Goal: Task Accomplishment & Management: Manage account settings

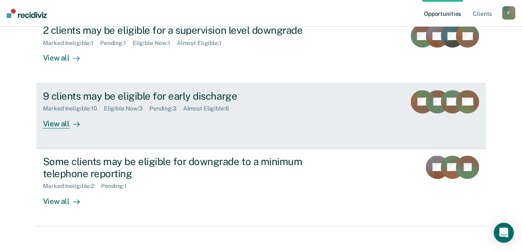
scroll to position [167, 0]
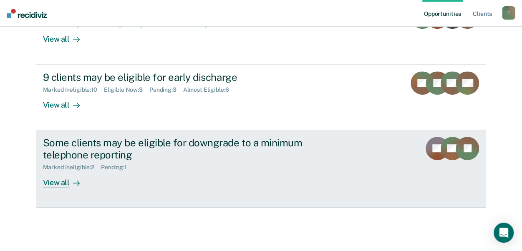
click at [55, 182] on div "View all" at bounding box center [66, 179] width 47 height 16
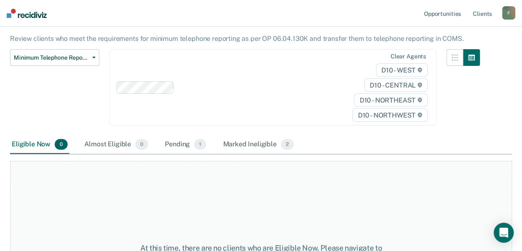
scroll to position [83, 0]
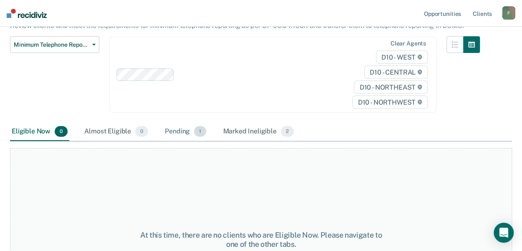
click at [169, 126] on div "Pending 1" at bounding box center [185, 132] width 45 height 18
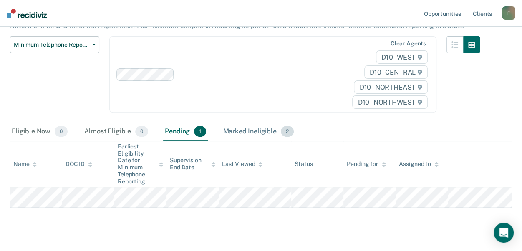
click at [251, 124] on div "Marked Ineligible 2" at bounding box center [258, 132] width 74 height 18
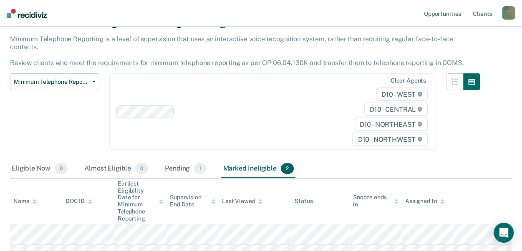
scroll to position [0, 0]
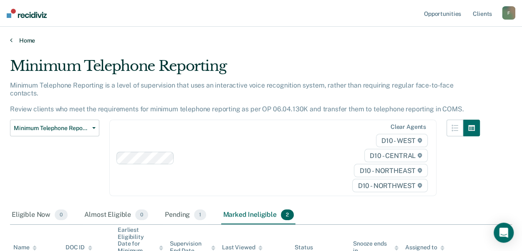
click at [11, 40] on icon at bounding box center [11, 40] width 3 height 7
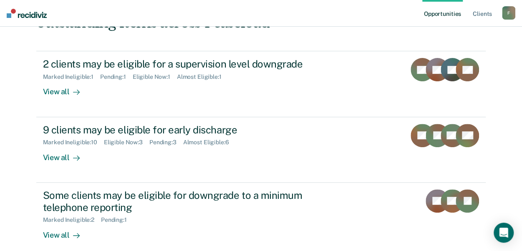
scroll to position [167, 0]
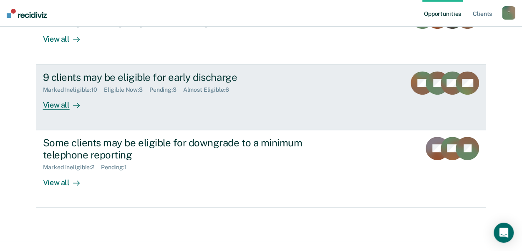
click at [47, 104] on div "View all" at bounding box center [66, 101] width 47 height 16
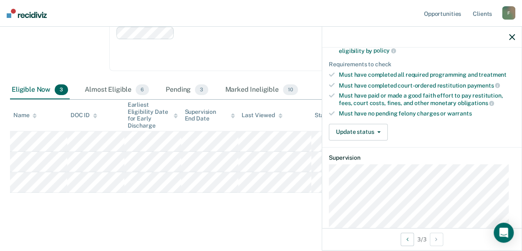
scroll to position [125, 0]
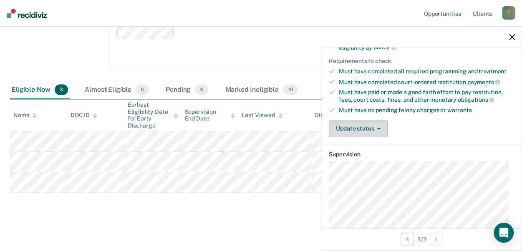
click at [381, 126] on button "Update status" at bounding box center [358, 129] width 59 height 17
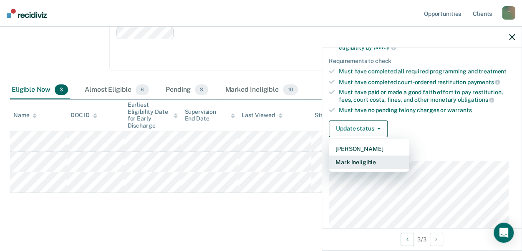
click at [376, 158] on button "Mark Ineligible" at bounding box center [369, 162] width 80 height 13
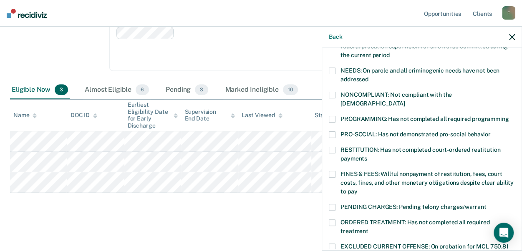
click at [334, 116] on span at bounding box center [332, 119] width 7 height 7
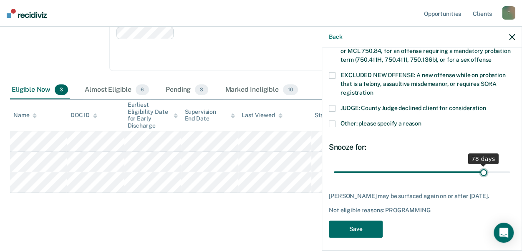
scroll to position [329, 0]
drag, startPoint x: 392, startPoint y: 160, endPoint x: 502, endPoint y: 156, distance: 110.2
type input "90"
click at [502, 165] on input "range" at bounding box center [422, 172] width 176 height 15
click at [359, 226] on button "Save" at bounding box center [356, 229] width 54 height 17
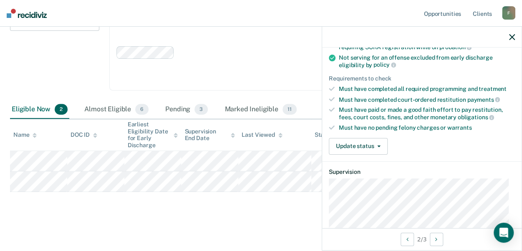
scroll to position [125, 0]
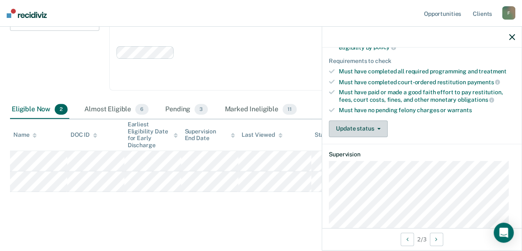
click at [384, 124] on button "Update status" at bounding box center [358, 129] width 59 height 17
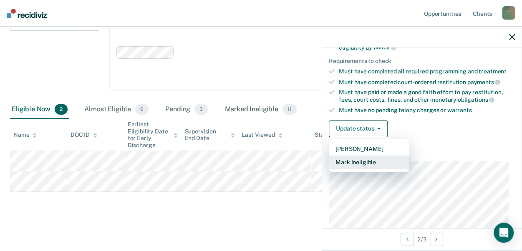
click at [382, 158] on button "Mark Ineligible" at bounding box center [369, 162] width 80 height 13
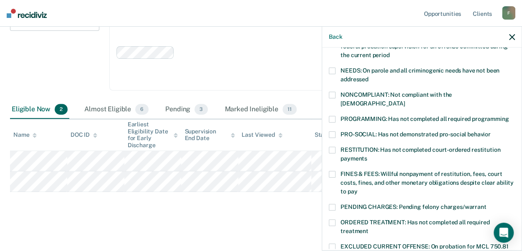
click at [334, 147] on span at bounding box center [332, 150] width 7 height 7
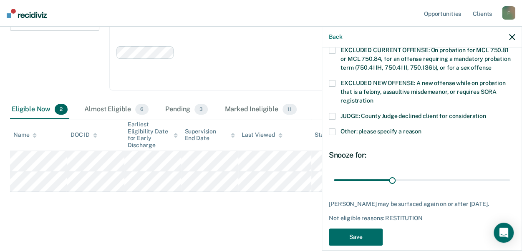
scroll to position [329, 0]
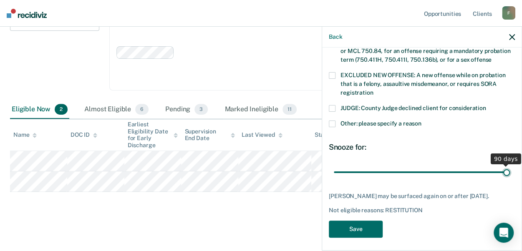
drag, startPoint x: 390, startPoint y: 160, endPoint x: 508, endPoint y: 159, distance: 118.4
type input "90"
click at [508, 165] on input "range" at bounding box center [422, 172] width 176 height 15
click at [345, 225] on button "Save" at bounding box center [356, 229] width 54 height 17
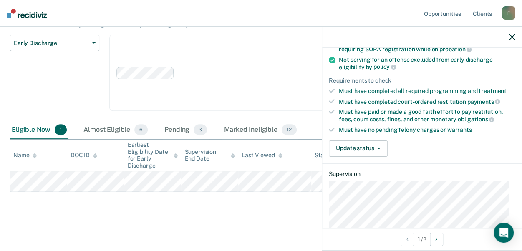
scroll to position [98, 0]
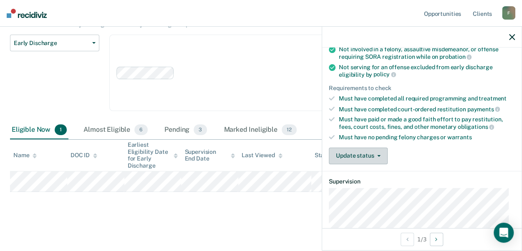
click at [378, 151] on button "Update status" at bounding box center [358, 156] width 59 height 17
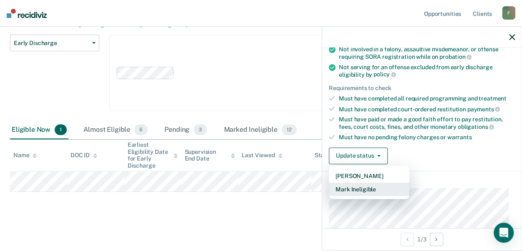
click at [378, 188] on button "Mark Ineligible" at bounding box center [369, 189] width 80 height 13
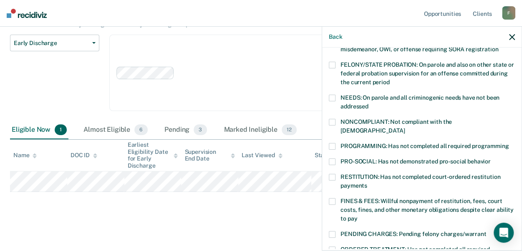
click at [333, 174] on span at bounding box center [332, 177] width 7 height 7
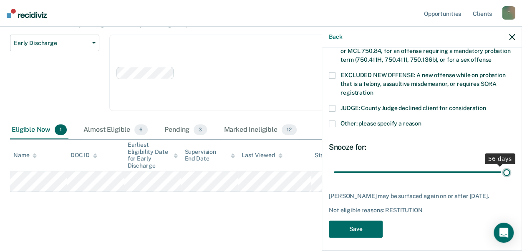
scroll to position [323, 0]
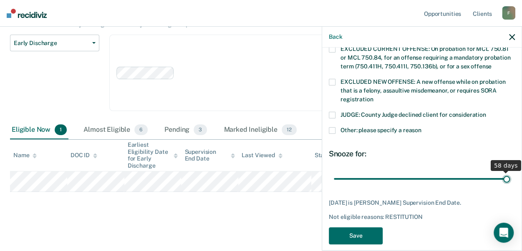
drag, startPoint x: 420, startPoint y: 161, endPoint x: 500, endPoint y: 159, distance: 80.1
type input "58"
click at [500, 171] on input "range" at bounding box center [422, 178] width 176 height 15
click at [359, 227] on button "Save" at bounding box center [356, 235] width 54 height 17
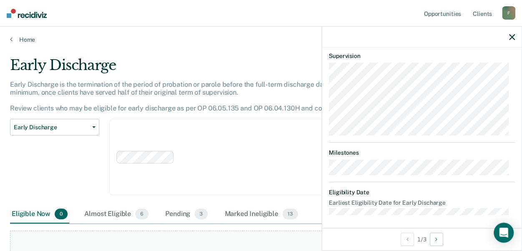
scroll to position [0, 0]
click at [13, 40] on link "Home" at bounding box center [261, 41] width 502 height 8
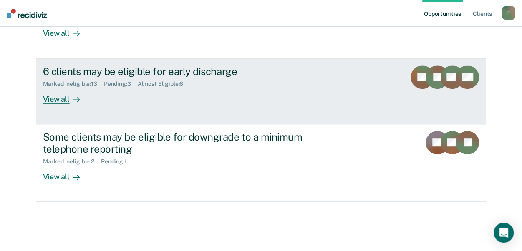
scroll to position [173, 0]
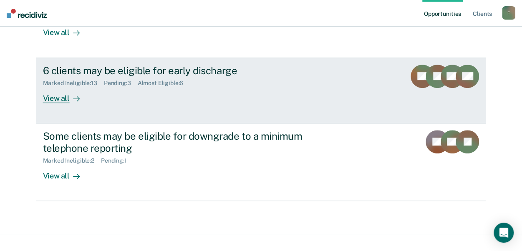
click at [160, 83] on div "Almost Eligible : 6" at bounding box center [164, 83] width 53 height 7
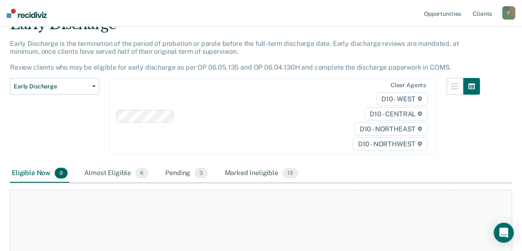
scroll to position [83, 0]
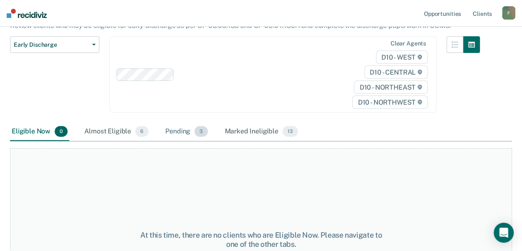
click at [183, 132] on div "Pending 3" at bounding box center [186, 132] width 46 height 18
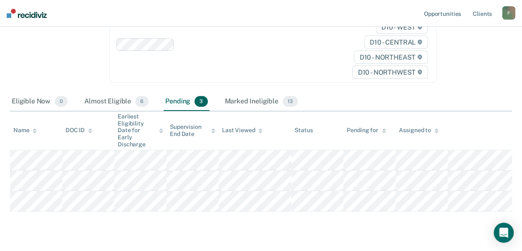
scroll to position [125, 0]
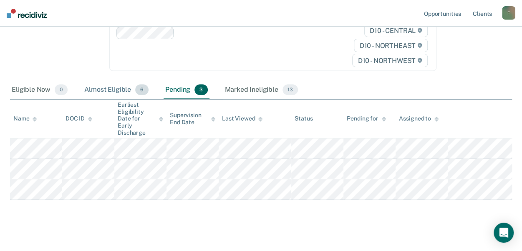
click at [107, 88] on div "Almost Eligible 6" at bounding box center [117, 90] width 68 height 18
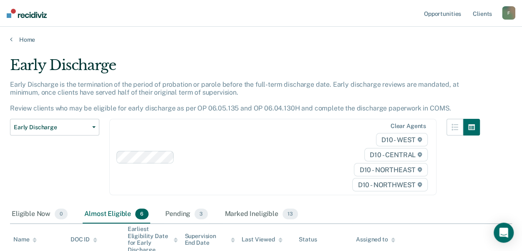
scroll to position [0, 0]
click at [12, 40] on icon at bounding box center [11, 40] width 3 height 7
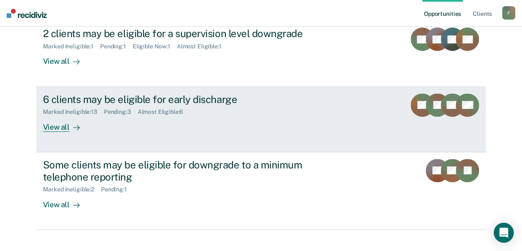
scroll to position [132, 0]
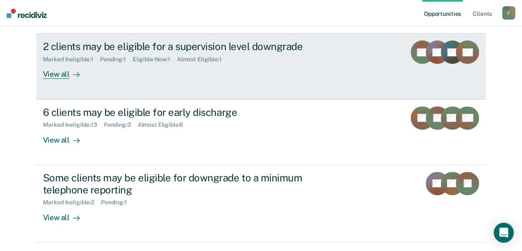
click at [53, 75] on div "View all" at bounding box center [66, 71] width 47 height 16
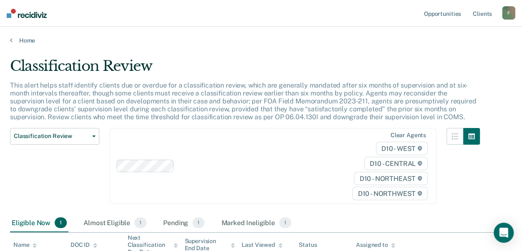
scroll to position [42, 0]
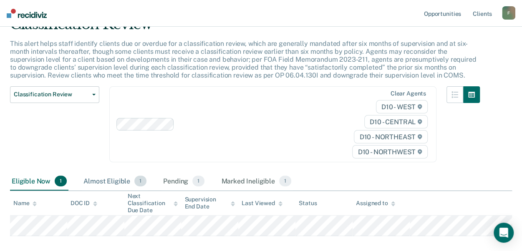
click at [111, 180] on div "Almost Eligible 1" at bounding box center [115, 181] width 66 height 18
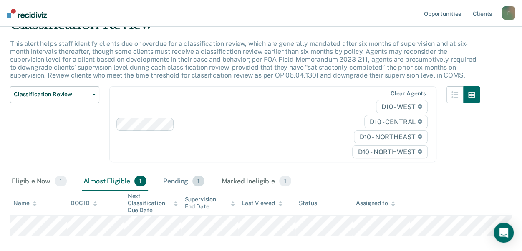
click at [171, 178] on div "Pending 1" at bounding box center [183, 181] width 45 height 18
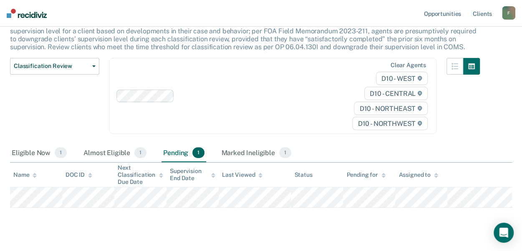
scroll to position [83, 0]
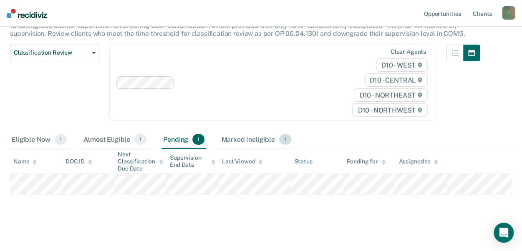
click at [241, 134] on div "Marked Ineligible 1" at bounding box center [255, 140] width 73 height 18
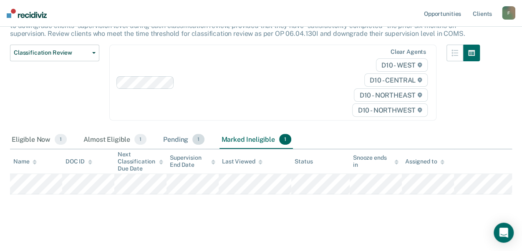
click at [176, 138] on div "Pending 1" at bounding box center [183, 140] width 45 height 18
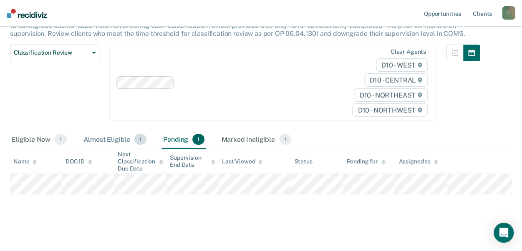
click at [96, 140] on div "Almost Eligible 1" at bounding box center [115, 140] width 66 height 18
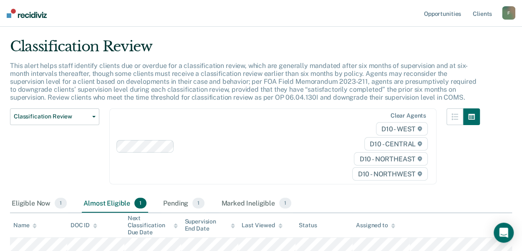
scroll to position [0, 0]
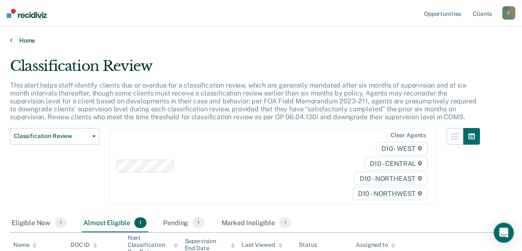
click at [11, 38] on icon at bounding box center [11, 40] width 3 height 7
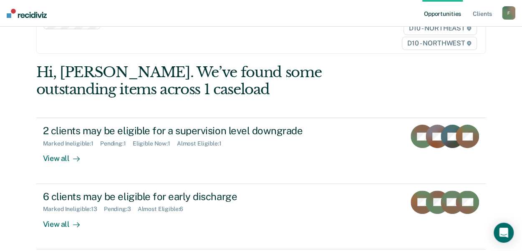
scroll to position [83, 0]
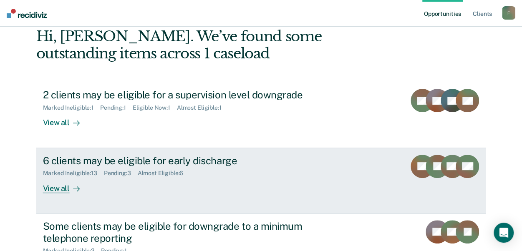
click at [58, 188] on div "View all" at bounding box center [66, 185] width 47 height 16
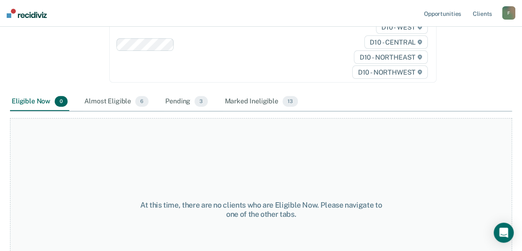
scroll to position [125, 0]
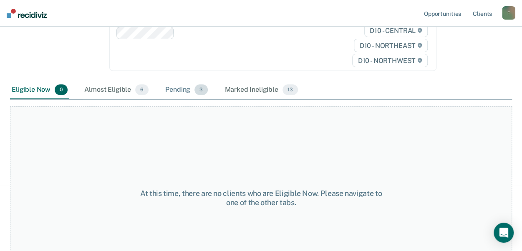
click at [187, 89] on div "Pending 3" at bounding box center [186, 90] width 46 height 18
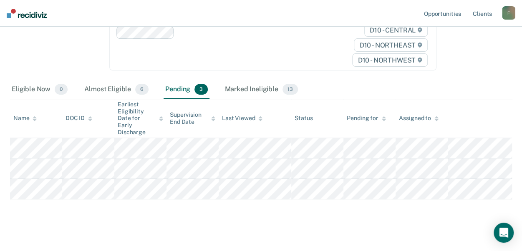
scroll to position [126, 0]
click at [251, 89] on div "Marked Ineligible 13" at bounding box center [261, 89] width 76 height 18
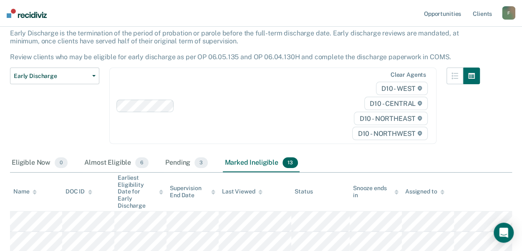
scroll to position [0, 0]
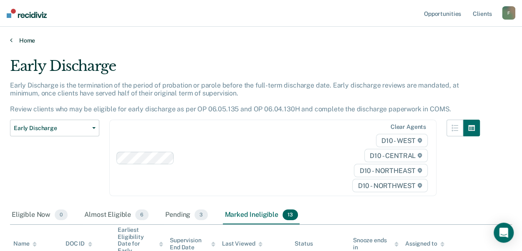
click at [10, 40] on icon at bounding box center [11, 40] width 3 height 7
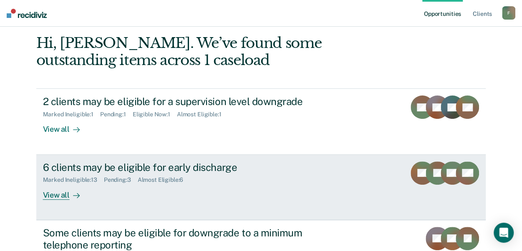
scroll to position [83, 0]
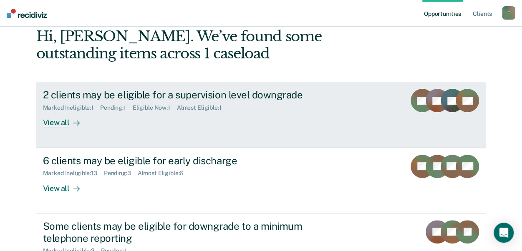
click at [47, 122] on div "View all" at bounding box center [66, 119] width 47 height 16
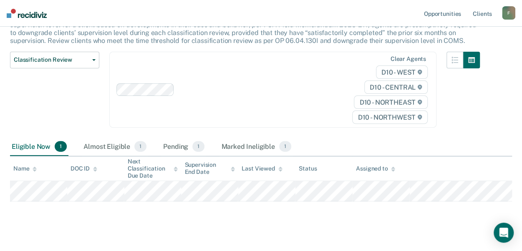
scroll to position [83, 0]
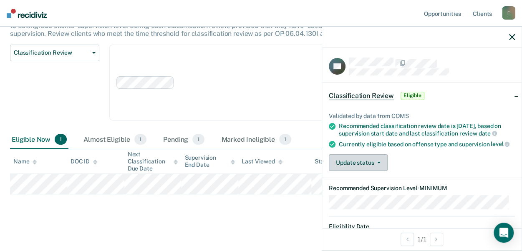
click at [379, 163] on icon "button" at bounding box center [378, 163] width 3 height 2
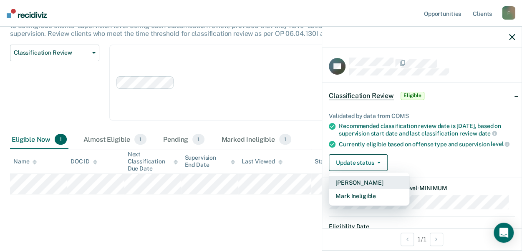
click at [369, 188] on button "[PERSON_NAME]" at bounding box center [369, 182] width 80 height 13
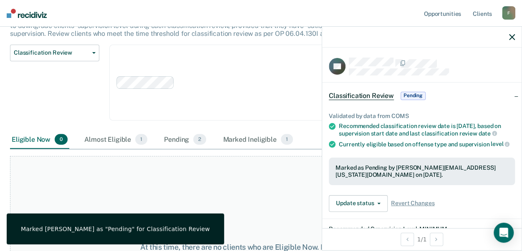
click at [513, 35] on icon "button" at bounding box center [512, 37] width 6 height 6
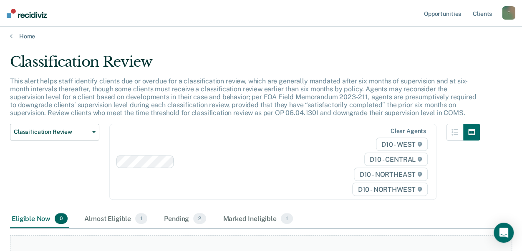
scroll to position [0, 0]
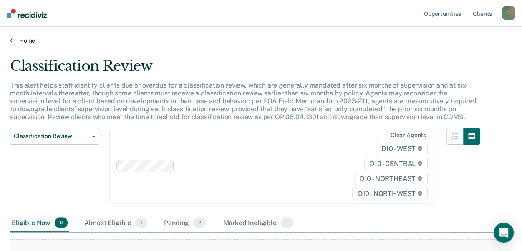
click at [13, 38] on link "Home" at bounding box center [261, 41] width 502 height 8
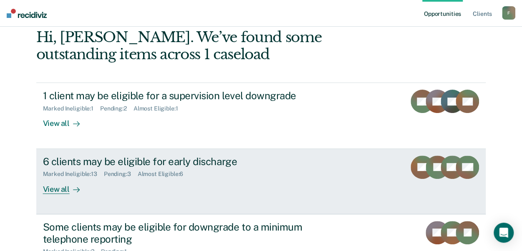
scroll to position [83, 0]
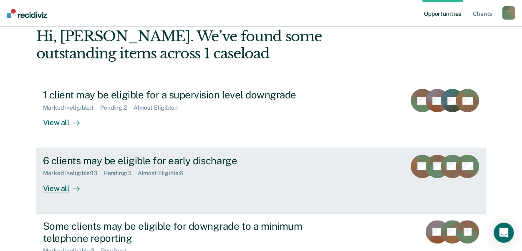
click at [55, 187] on div "View all" at bounding box center [66, 185] width 47 height 16
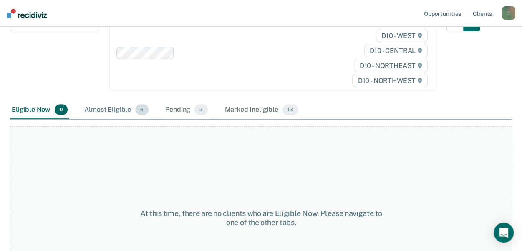
scroll to position [125, 0]
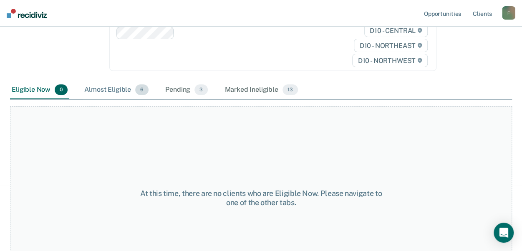
click at [116, 89] on div "Almost Eligible 6" at bounding box center [117, 90] width 68 height 18
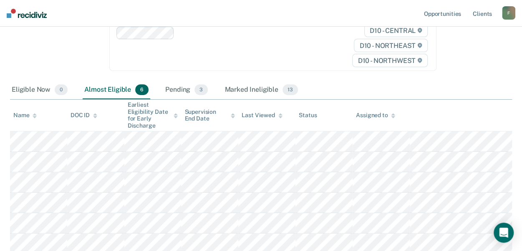
scroll to position [167, 0]
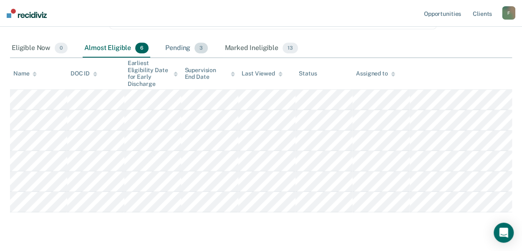
click at [178, 50] on div "Pending 3" at bounding box center [186, 48] width 46 height 18
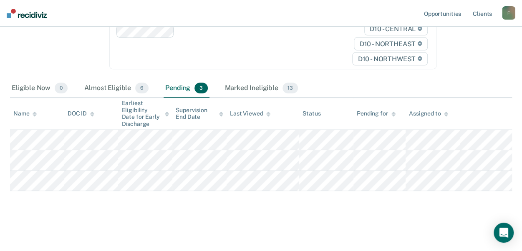
scroll to position [126, 0]
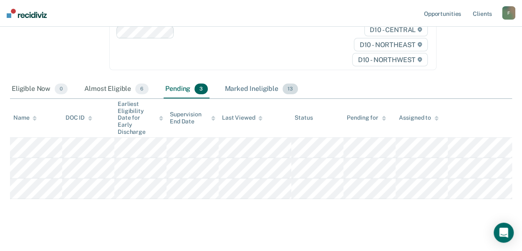
click at [248, 90] on div "Marked Ineligible 13" at bounding box center [261, 89] width 76 height 18
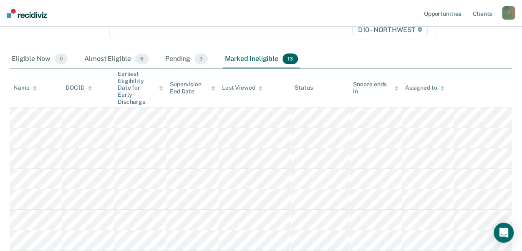
scroll to position [168, 0]
